Goal: Task Accomplishment & Management: Manage account settings

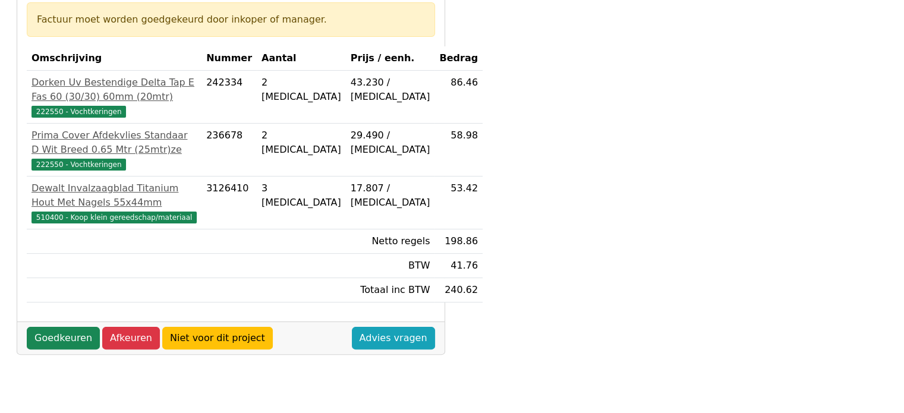
scroll to position [238, 0]
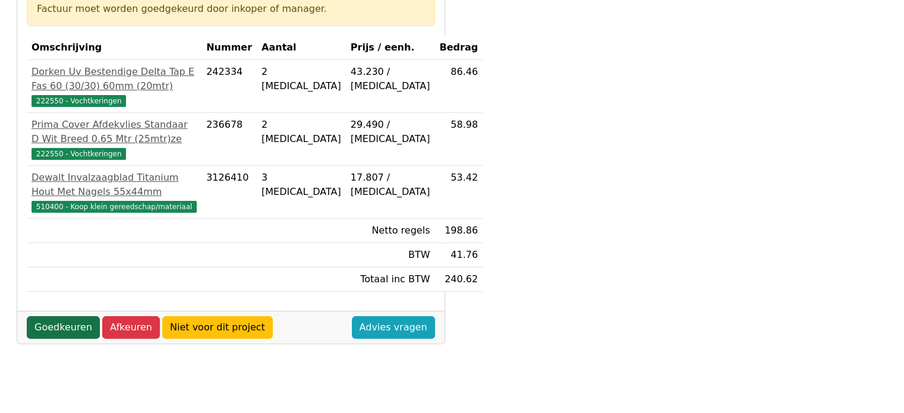
click at [63, 339] on link "Goedkeuren" at bounding box center [63, 327] width 73 height 23
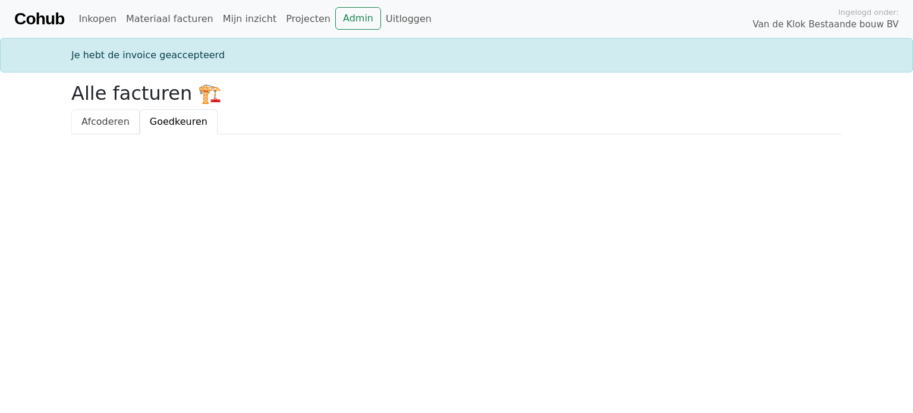
click at [102, 120] on span "Afcoderen" at bounding box center [105, 121] width 48 height 11
